Goal: Task Accomplishment & Management: Manage account settings

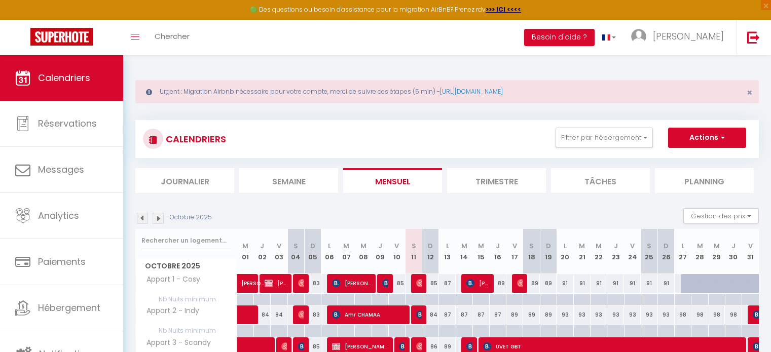
scroll to position [120, 0]
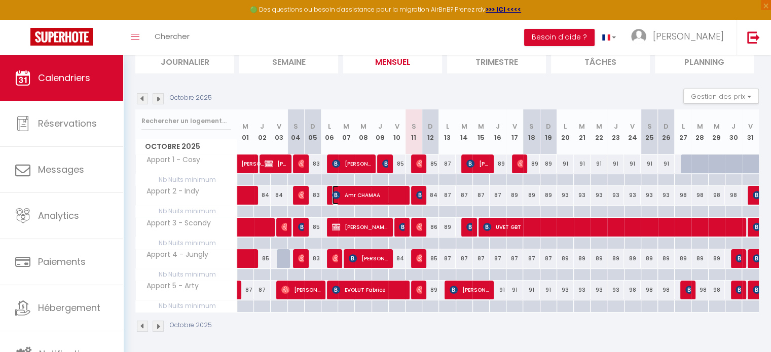
click at [368, 195] on span "Amr CHAMAA" at bounding box center [368, 195] width 73 height 19
select select "OK"
select select "1"
select select "0"
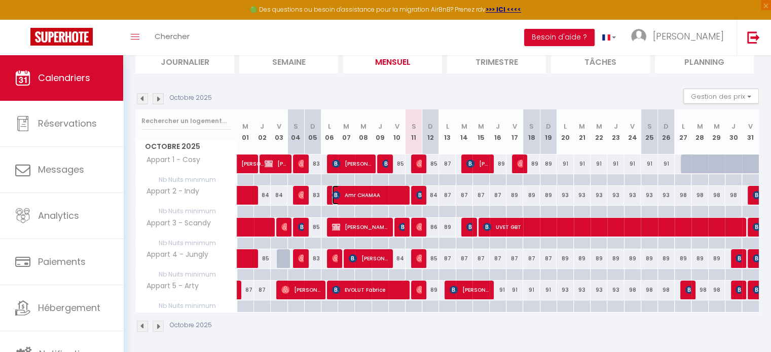
select select "1"
select select
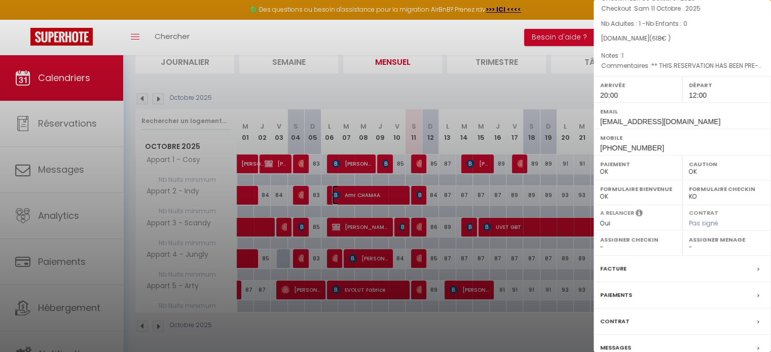
scroll to position [118, 0]
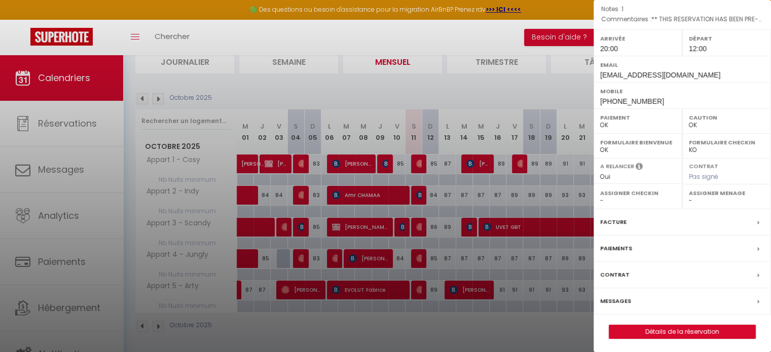
click at [621, 221] on label "Facture" at bounding box center [613, 222] width 26 height 11
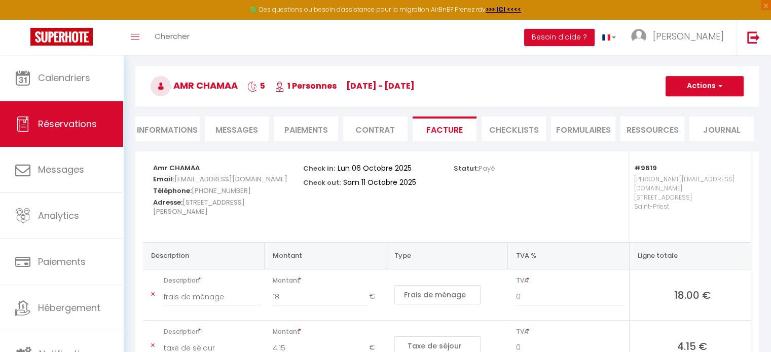
scroll to position [56, 0]
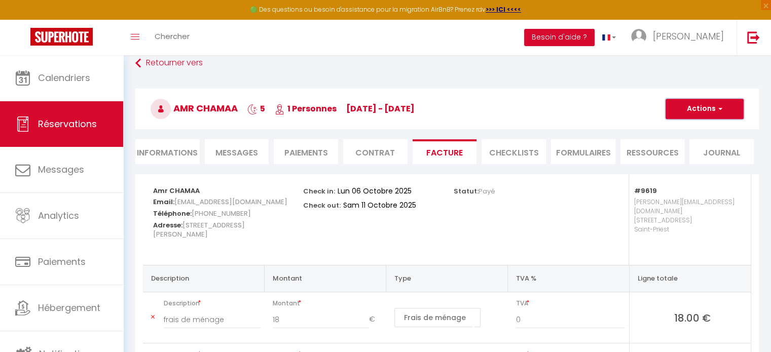
click at [712, 109] on button "Actions" at bounding box center [705, 109] width 78 height 20
click at [703, 155] on link "Envoyer la facture" at bounding box center [697, 157] width 85 height 13
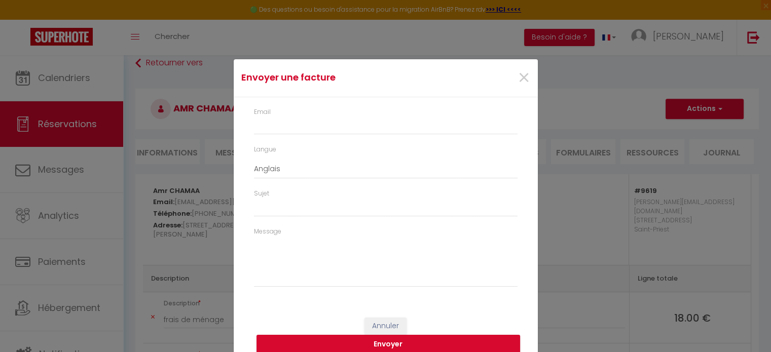
type input "[EMAIL_ADDRESS][DOMAIN_NAME]"
select select "fr"
type input "Votre facture 6518801 - Appart 2 - Indy"
type textarea "Bonjour, Voici le lien pour télécharger votre facture : [URL][DOMAIN_NAME] Déta…"
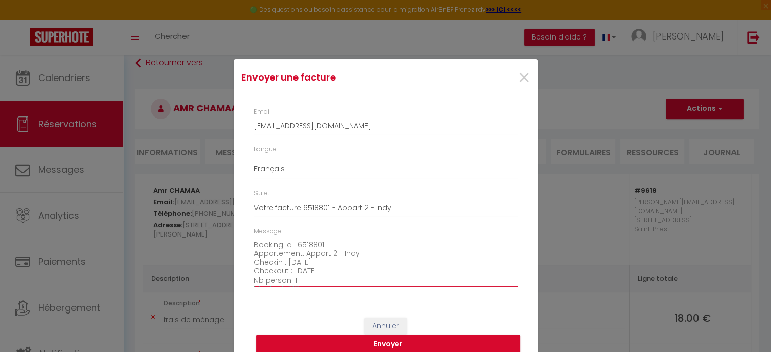
scroll to position [115, 0]
click at [411, 344] on button "Envoyer" at bounding box center [389, 344] width 264 height 19
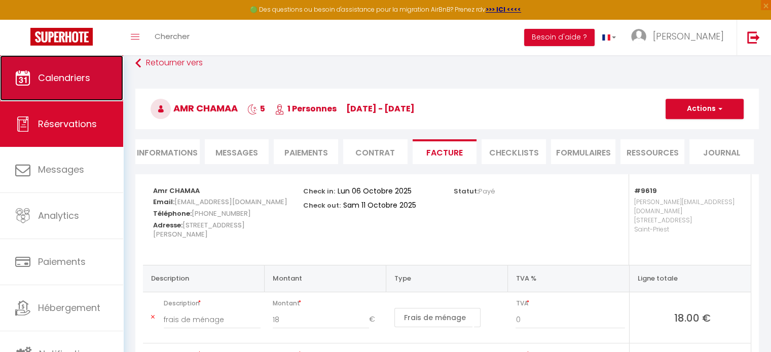
click at [79, 75] on span "Calendriers" at bounding box center [64, 77] width 52 height 13
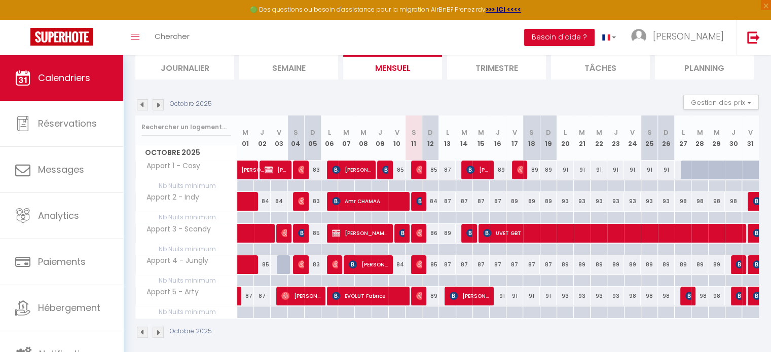
scroll to position [120, 0]
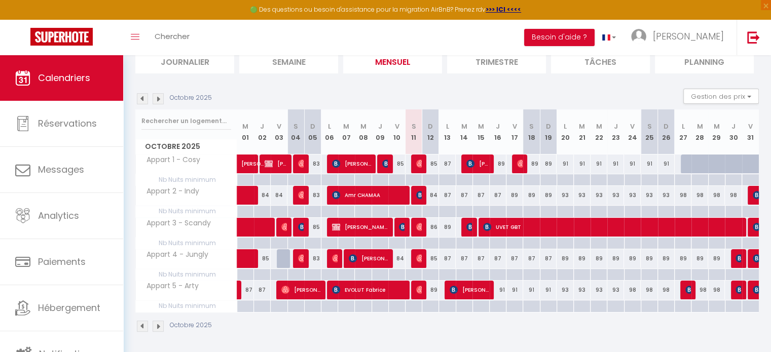
click at [448, 228] on div "89" at bounding box center [447, 227] width 17 height 19
type input "89"
type input "Lun 13 Octobre 2025"
type input "[DATE]"
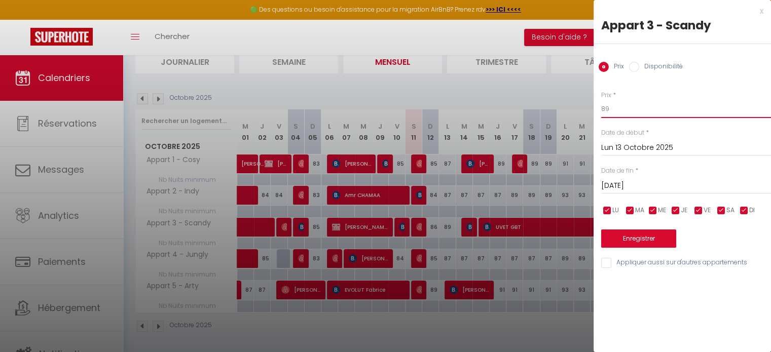
click at [679, 113] on input "89" at bounding box center [686, 109] width 170 height 18
type input "88"
click at [651, 239] on button "Enregistrer" at bounding box center [638, 239] width 75 height 18
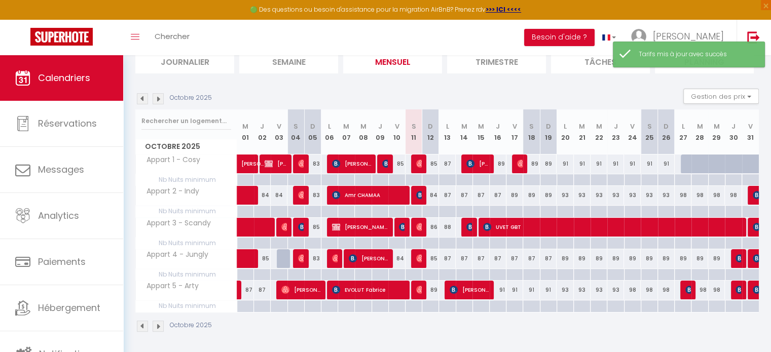
click at [447, 260] on div "87" at bounding box center [447, 258] width 17 height 19
type input "87"
type input "Lun 13 Octobre 2025"
type input "[DATE]"
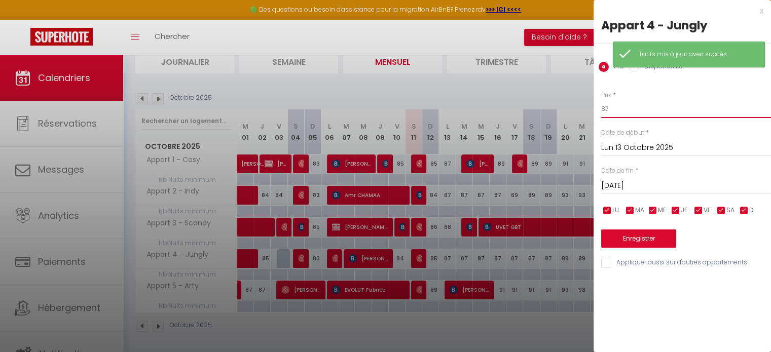
click at [654, 106] on input "87" at bounding box center [686, 109] width 170 height 18
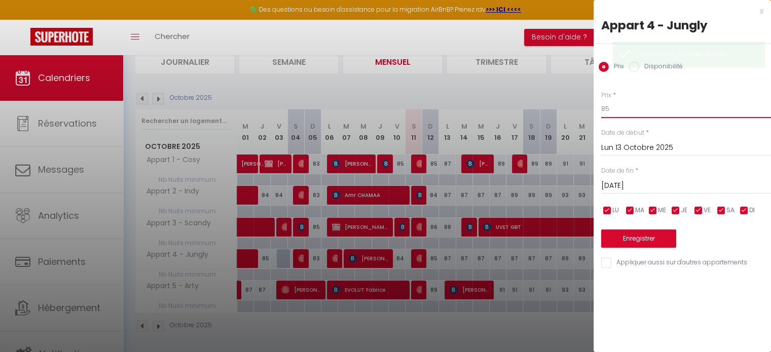
type input "85"
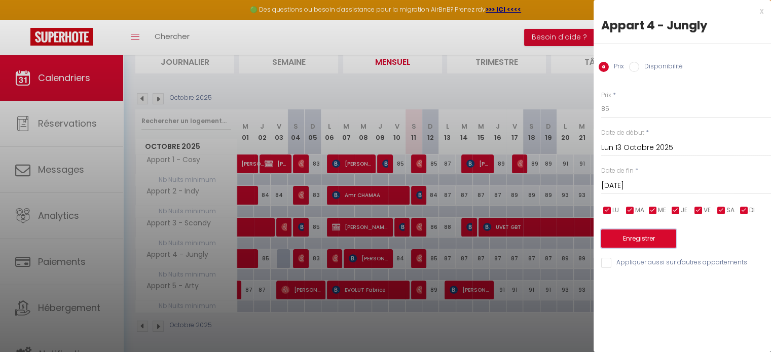
click at [629, 241] on button "Enregistrer" at bounding box center [638, 239] width 75 height 18
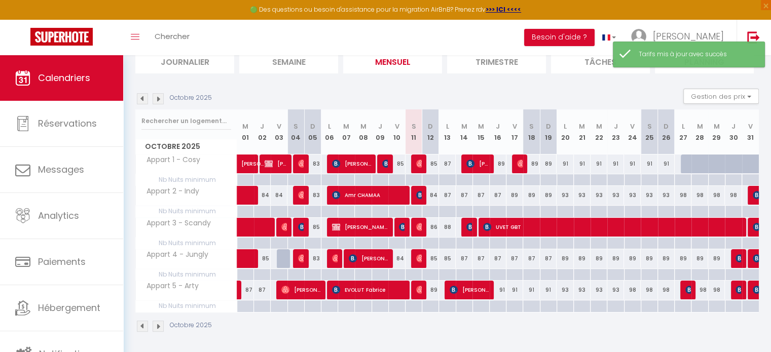
click at [465, 258] on div "87" at bounding box center [464, 258] width 17 height 19
type input "87"
type input "[DATE]"
type input "Mer 15 Octobre 2025"
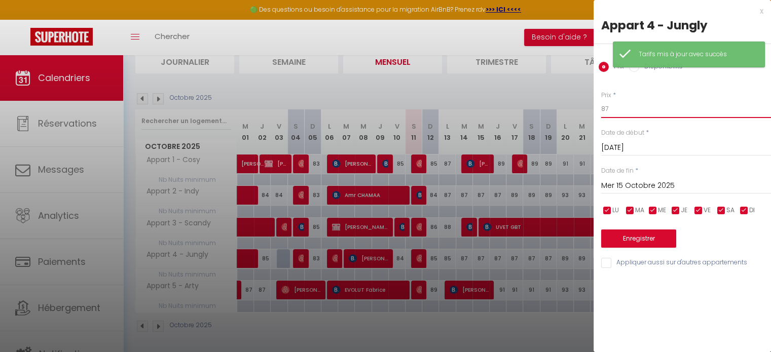
click at [628, 116] on input "87" at bounding box center [686, 109] width 170 height 18
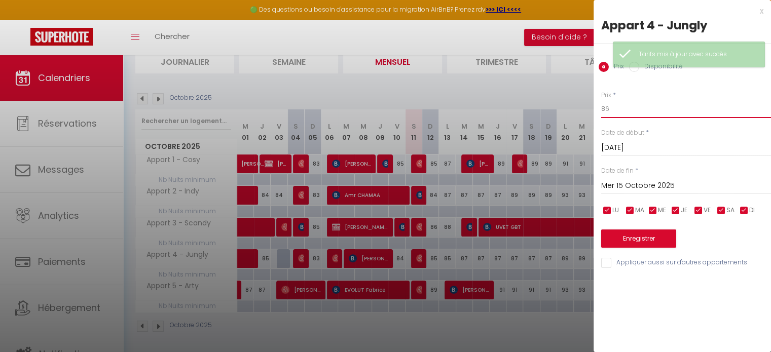
type input "86"
click at [631, 181] on input "Mer 15 Octobre 2025" at bounding box center [686, 186] width 170 height 13
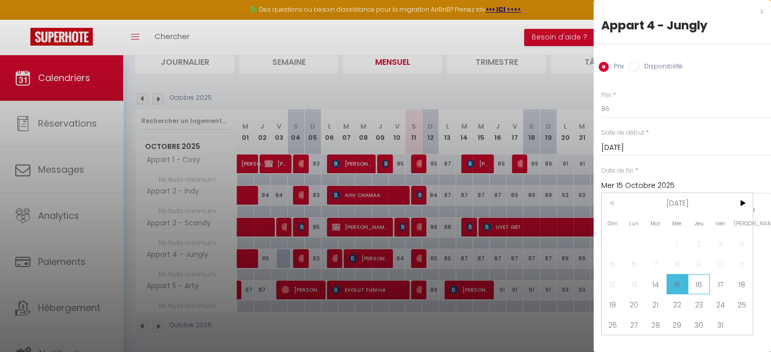
click at [704, 281] on span "16" at bounding box center [699, 284] width 22 height 20
type input "Jeu 16 Octobre 2025"
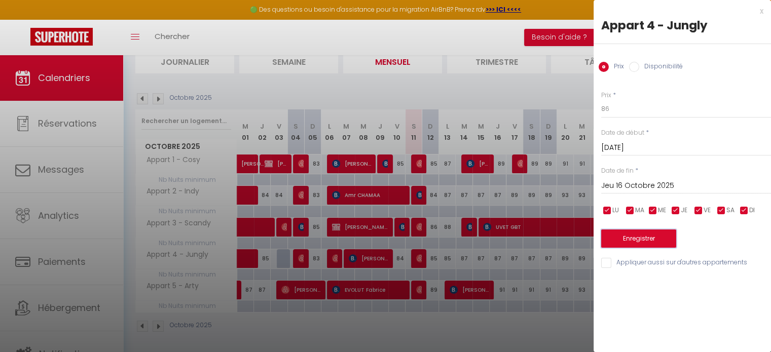
click at [641, 235] on button "Enregistrer" at bounding box center [638, 239] width 75 height 18
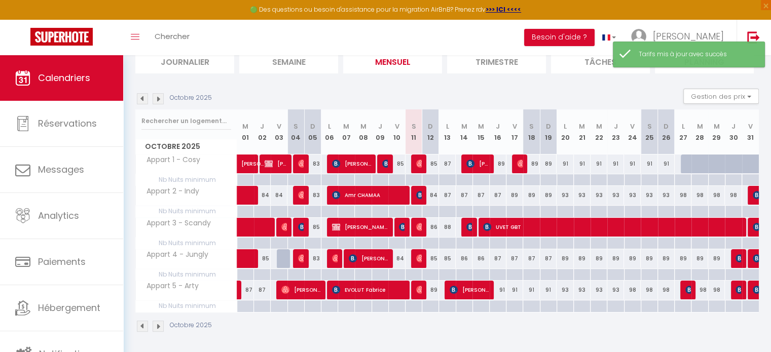
click at [448, 196] on div "87" at bounding box center [447, 195] width 17 height 19
type input "87"
type input "Lun 13 Octobre 2025"
type input "[DATE]"
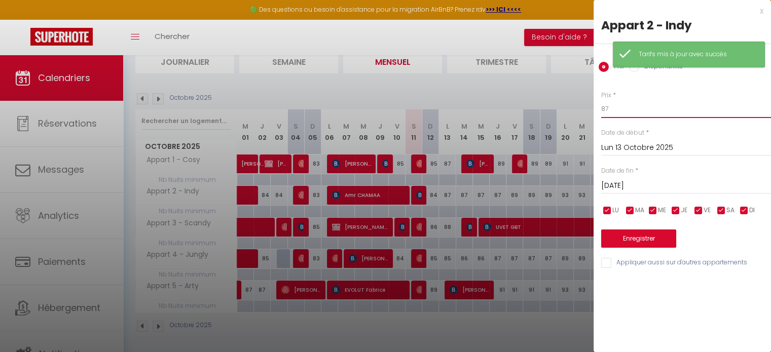
click at [673, 112] on input "87" at bounding box center [686, 109] width 170 height 18
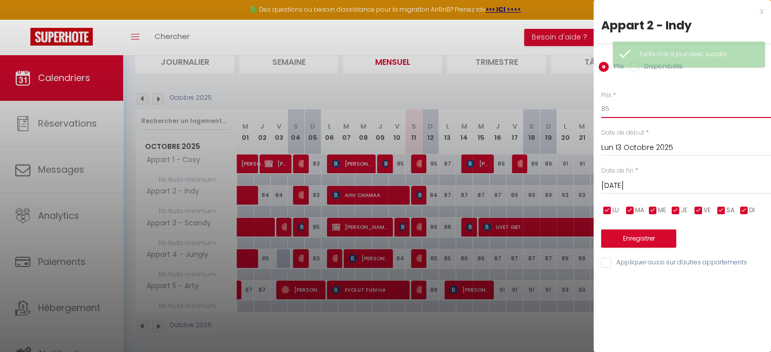
type input "85"
click at [653, 245] on button "Enregistrer" at bounding box center [638, 239] width 75 height 18
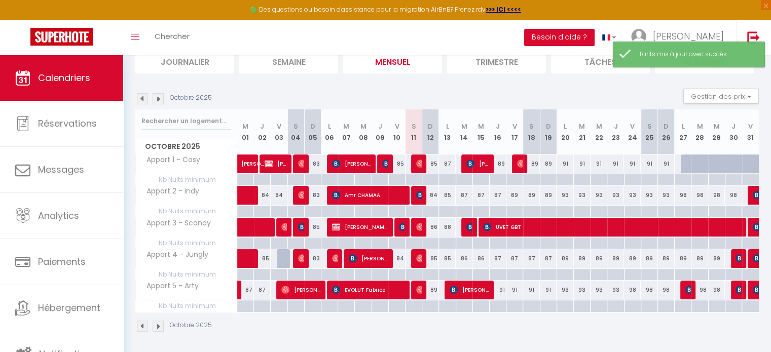
click at [516, 195] on div "89" at bounding box center [515, 195] width 17 height 19
type input "89"
type input "Ven 17 Octobre 2025"
type input "Sam 18 Octobre 2025"
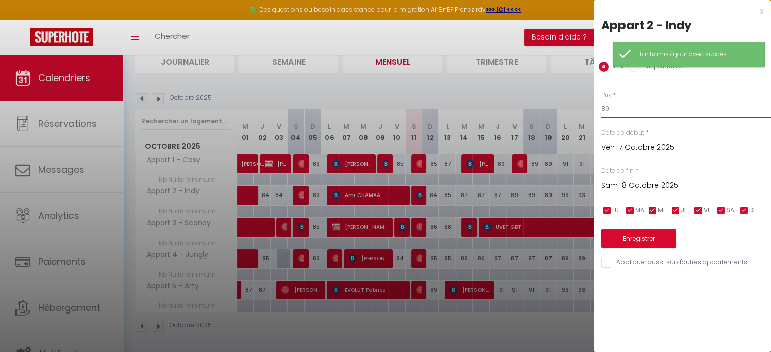
click at [644, 103] on input "89" at bounding box center [686, 109] width 170 height 18
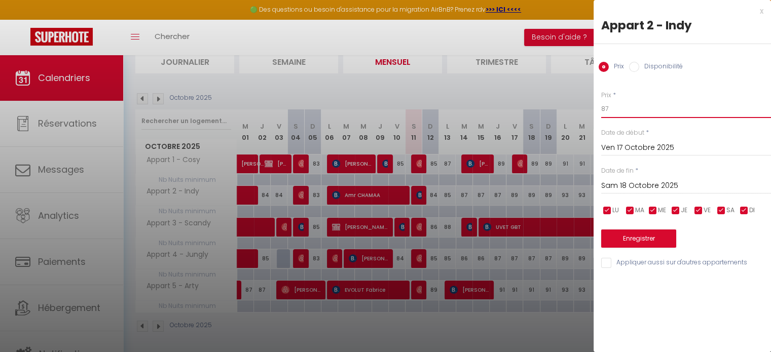
type input "87"
click at [659, 238] on button "Enregistrer" at bounding box center [638, 239] width 75 height 18
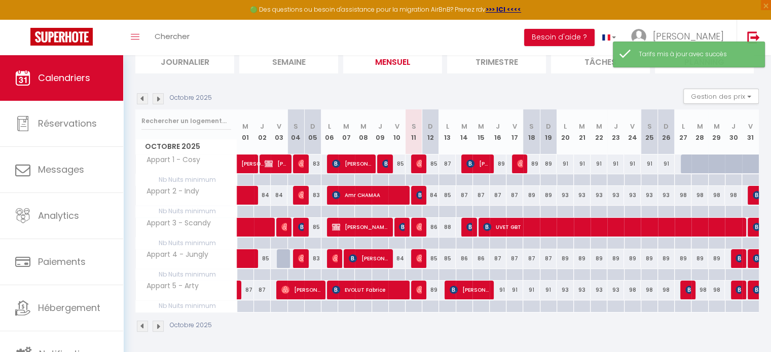
click at [563, 194] on div "93" at bounding box center [565, 195] width 17 height 19
type input "93"
type input "Lun 20 Octobre 2025"
type input "[DATE]"
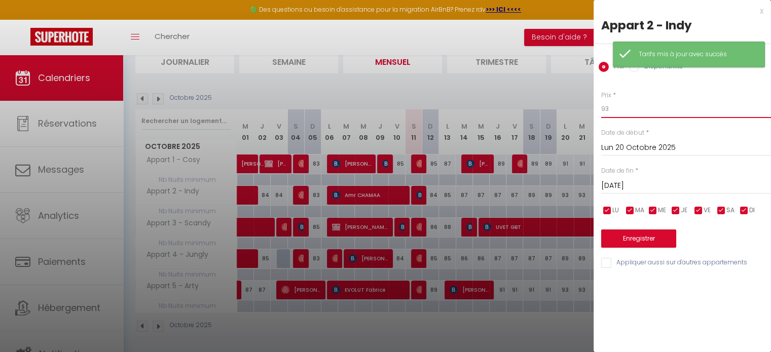
drag, startPoint x: 621, startPoint y: 110, endPoint x: 550, endPoint y: 109, distance: 71.0
click at [550, 109] on body "🟢 Des questions ou besoin d'assistance pour la migration AirBnB? Prenez rdv >>>…" at bounding box center [385, 145] width 771 height 419
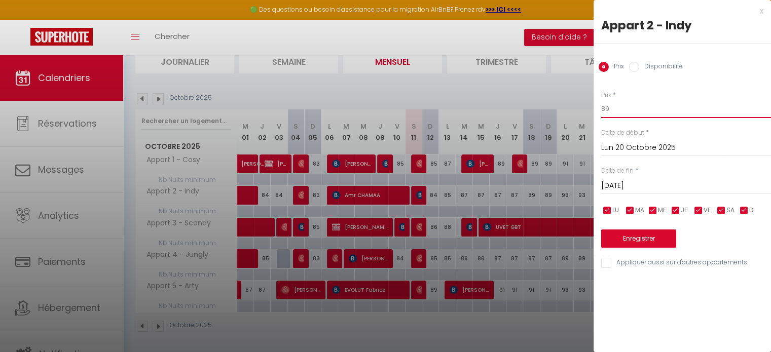
type input "89"
click at [626, 183] on input "[DATE]" at bounding box center [686, 186] width 170 height 13
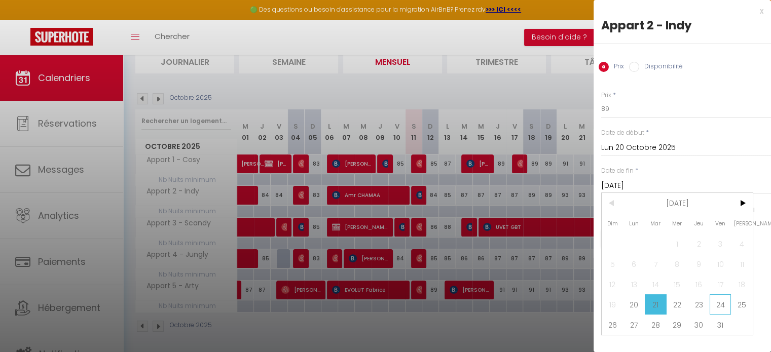
click at [714, 303] on span "24" at bounding box center [721, 305] width 22 height 20
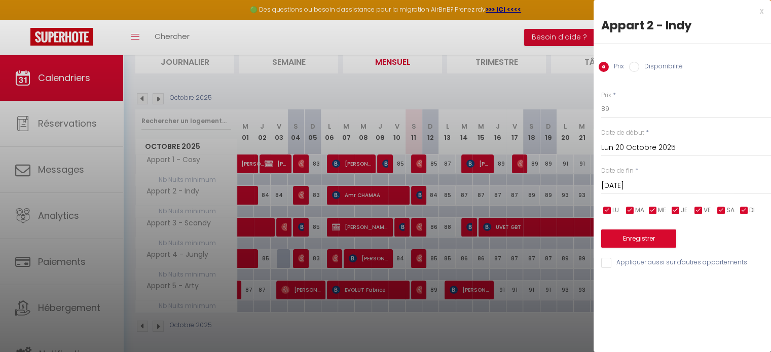
type input "Ven 24 Octobre 2025"
click at [634, 239] on button "Enregistrer" at bounding box center [638, 239] width 75 height 18
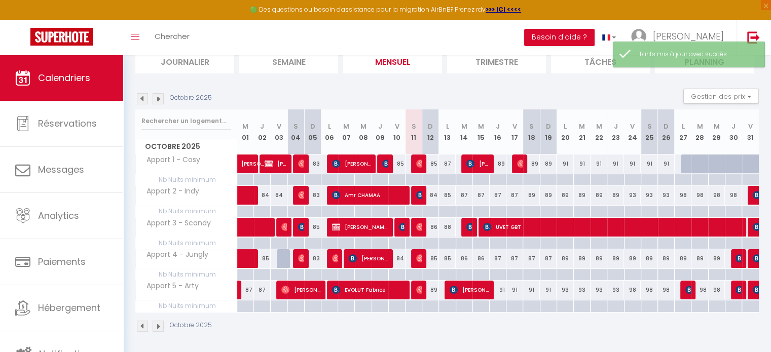
click at [631, 290] on div "98" at bounding box center [632, 290] width 17 height 19
type input "98"
type input "Ven 24 Octobre 2025"
type input "Sam 25 Octobre 2025"
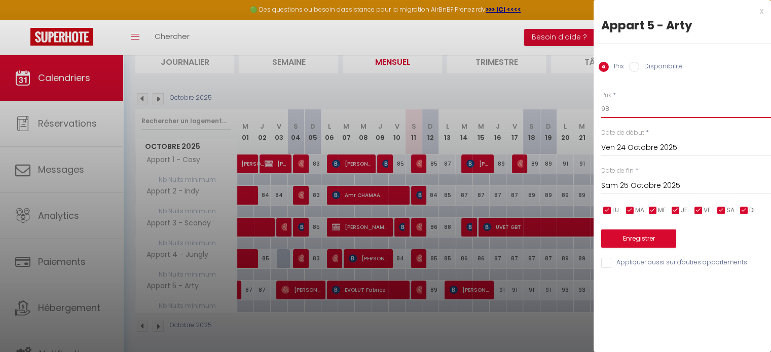
click at [622, 113] on input "98" at bounding box center [686, 109] width 170 height 18
type input "93"
click at [631, 183] on input "Sam 25 Octobre 2025" at bounding box center [686, 186] width 170 height 13
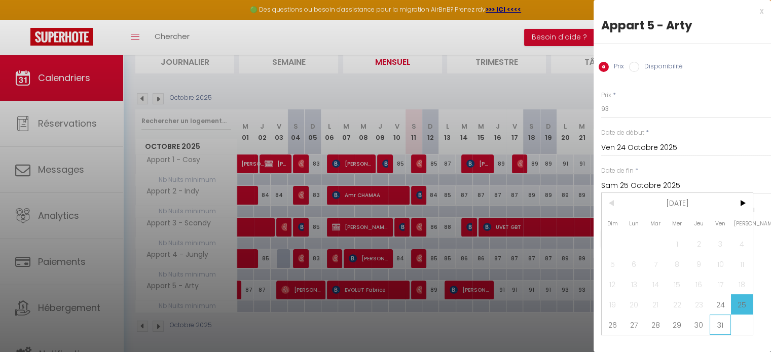
click at [721, 320] on span "31" at bounding box center [721, 325] width 22 height 20
type input "Ven 31 Octobre 2025"
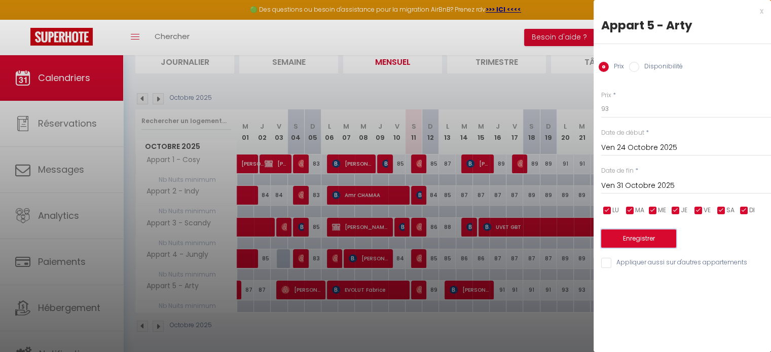
click at [637, 236] on button "Enregistrer" at bounding box center [638, 239] width 75 height 18
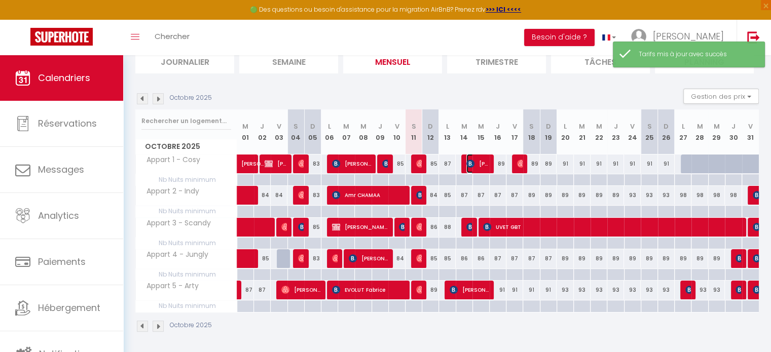
click at [481, 165] on span "[PERSON_NAME]" at bounding box center [478, 163] width 22 height 19
select select "OK"
select select "0"
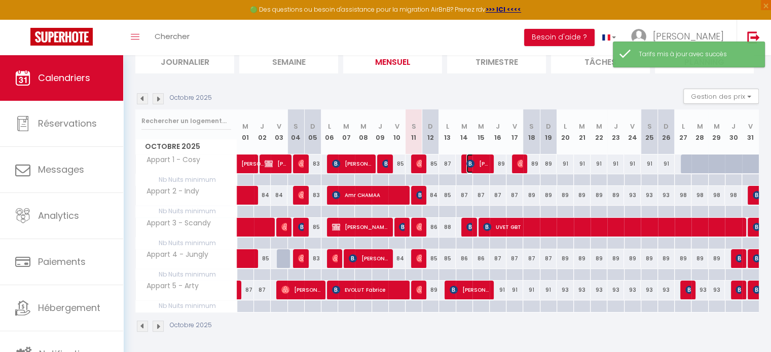
select select "1"
select select
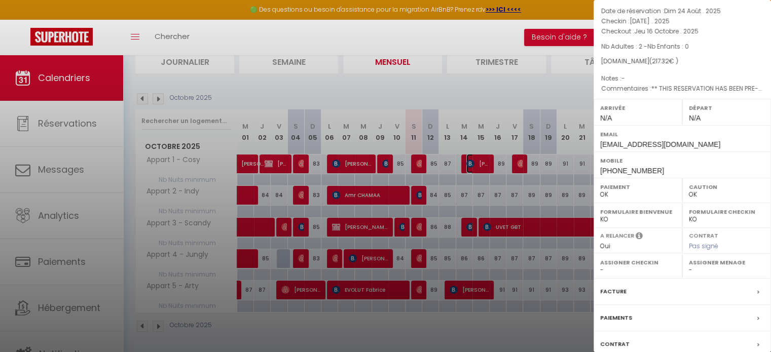
scroll to position [118, 0]
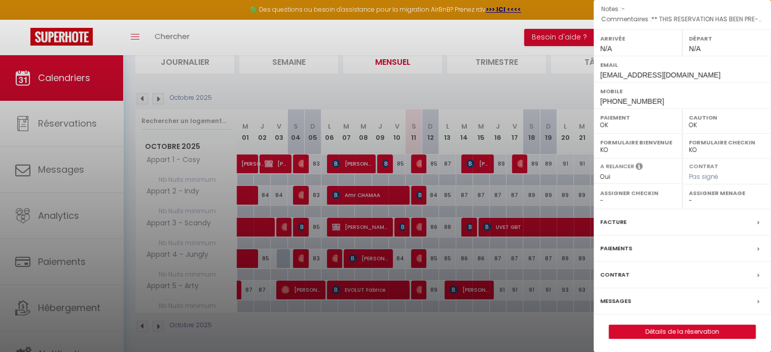
click at [623, 247] on label "Paiements" at bounding box center [616, 248] width 32 height 11
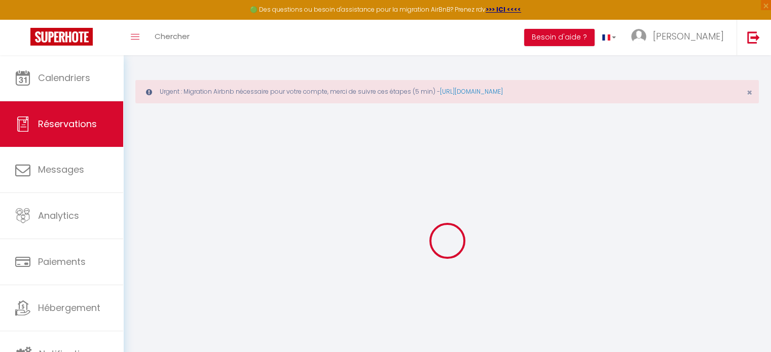
select select
checkbox input "false"
select select
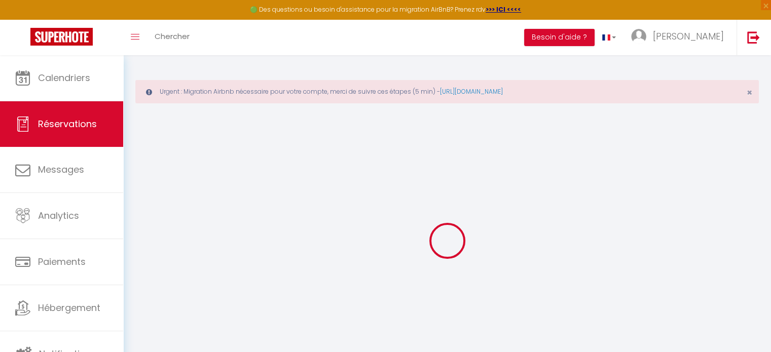
checkbox input "false"
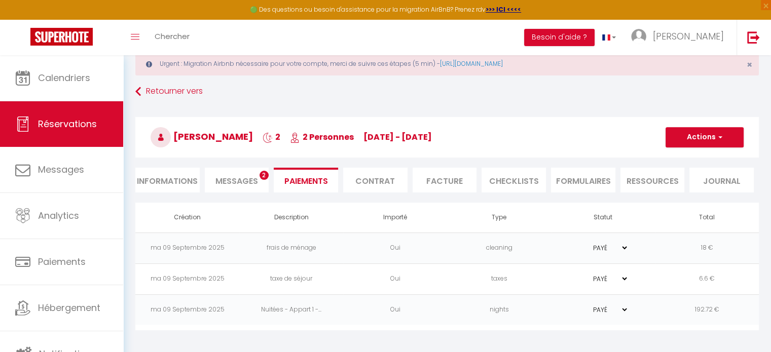
scroll to position [55, 0]
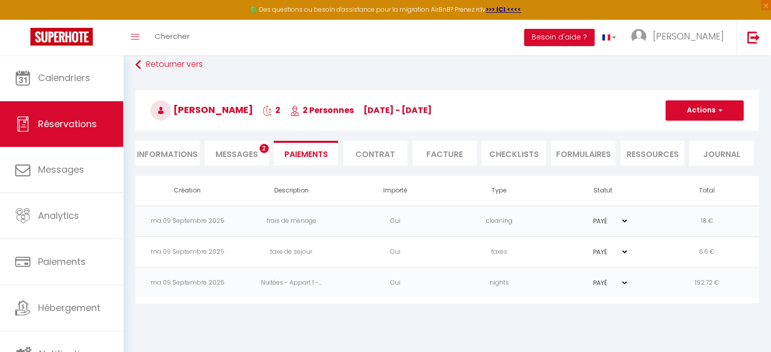
click at [374, 249] on td "Oui" at bounding box center [395, 252] width 104 height 31
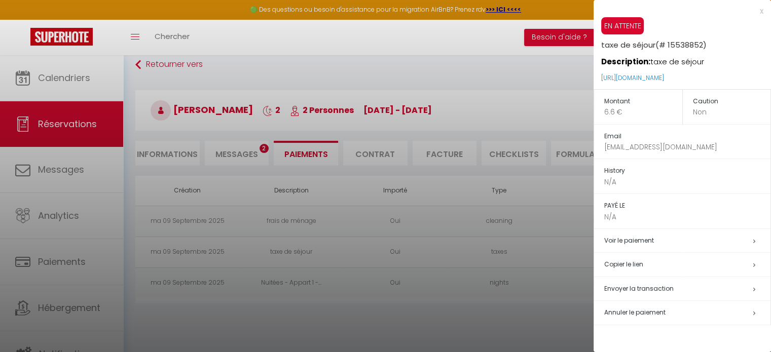
click at [762, 10] on div "x" at bounding box center [679, 11] width 170 height 12
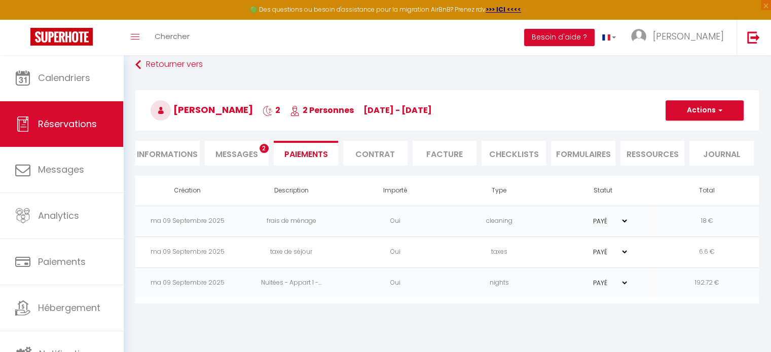
click at [611, 249] on select "PAYÉ EN ATTENTE" at bounding box center [603, 252] width 51 height 10
select select "0"
click at [578, 247] on select "PAYÉ EN ATTENTE" at bounding box center [603, 252] width 51 height 10
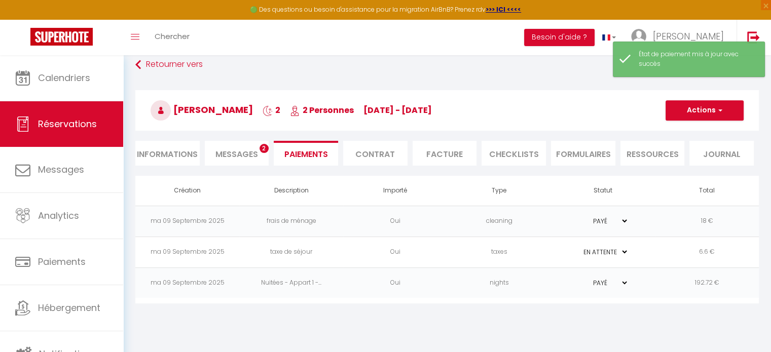
click at [533, 328] on body "🟢 Des questions ou besoin d'assistance pour la migration AirBnB? Prenez rdv >>>…" at bounding box center [385, 177] width 771 height 352
click at [369, 252] on td "Oui" at bounding box center [395, 252] width 104 height 31
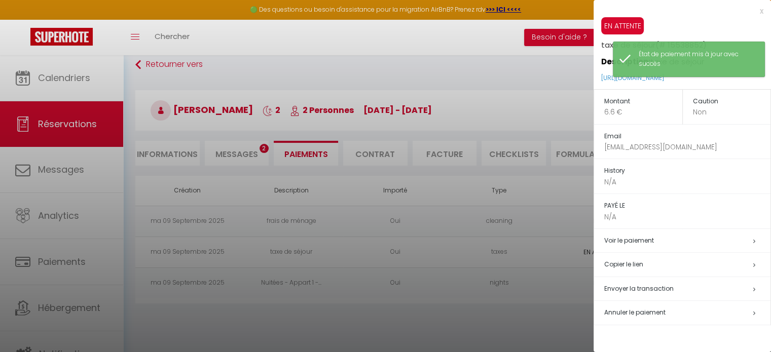
click at [456, 335] on div at bounding box center [385, 176] width 771 height 352
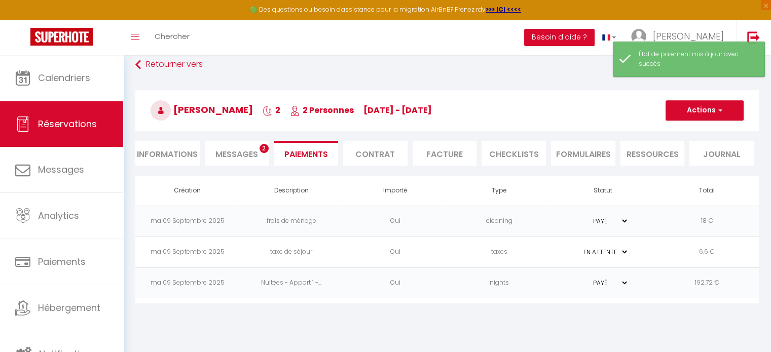
click at [524, 255] on td "taxes" at bounding box center [499, 252] width 104 height 31
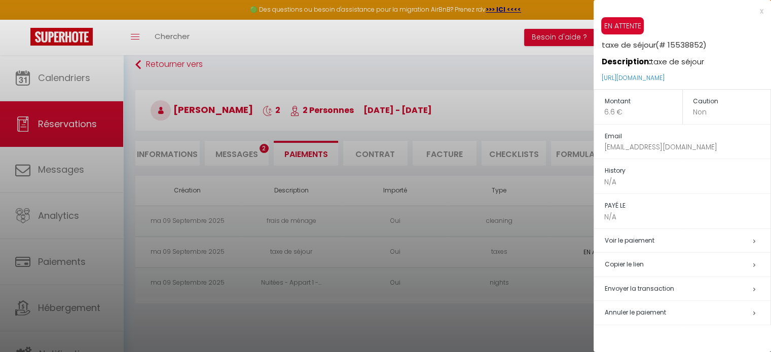
click at [646, 291] on span "Envoyer la transaction" at bounding box center [638, 288] width 69 height 9
select select "fr"
type input "[EMAIL_ADDRESS][DOMAIN_NAME]"
type input "Demande de paiement Taxe de séjour"
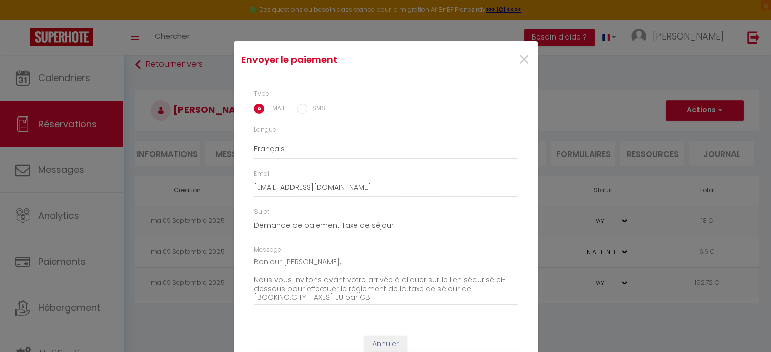
scroll to position [29, 0]
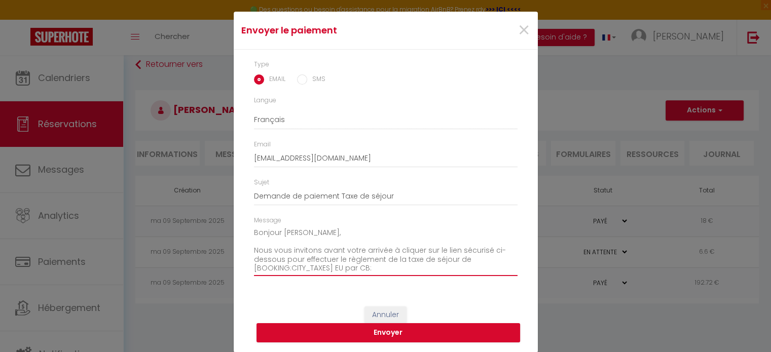
drag, startPoint x: 327, startPoint y: 267, endPoint x: 247, endPoint y: 266, distance: 79.1
click at [247, 266] on div "Message Bonjour [PERSON_NAME], Nous vous invitons avant votre arrivée à cliquer…" at bounding box center [385, 251] width 277 height 70
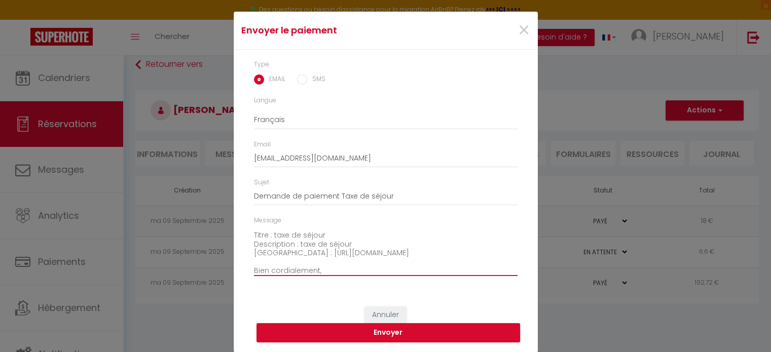
scroll to position [88, 0]
type textarea "Bonjour [PERSON_NAME], Nous vous invitons avant votre arrivée à cliquer sur le …"
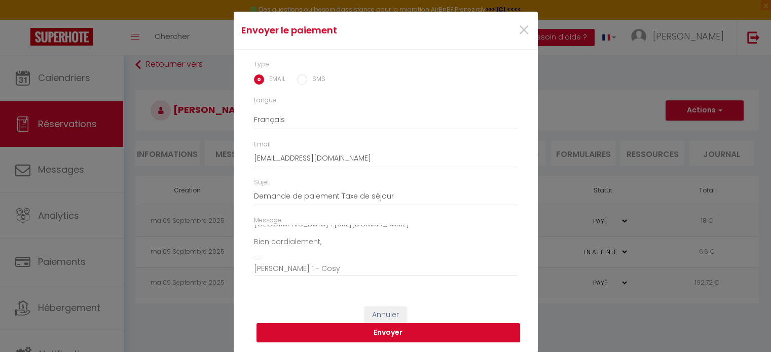
click at [387, 336] on button "Envoyer" at bounding box center [389, 333] width 264 height 19
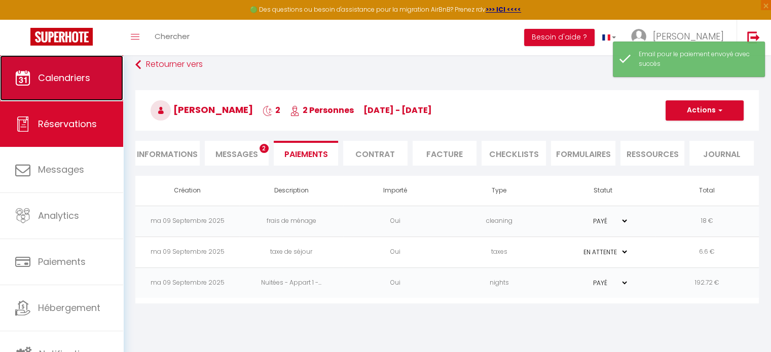
click at [52, 77] on span "Calendriers" at bounding box center [64, 77] width 52 height 13
